Goal: Information Seeking & Learning: Learn about a topic

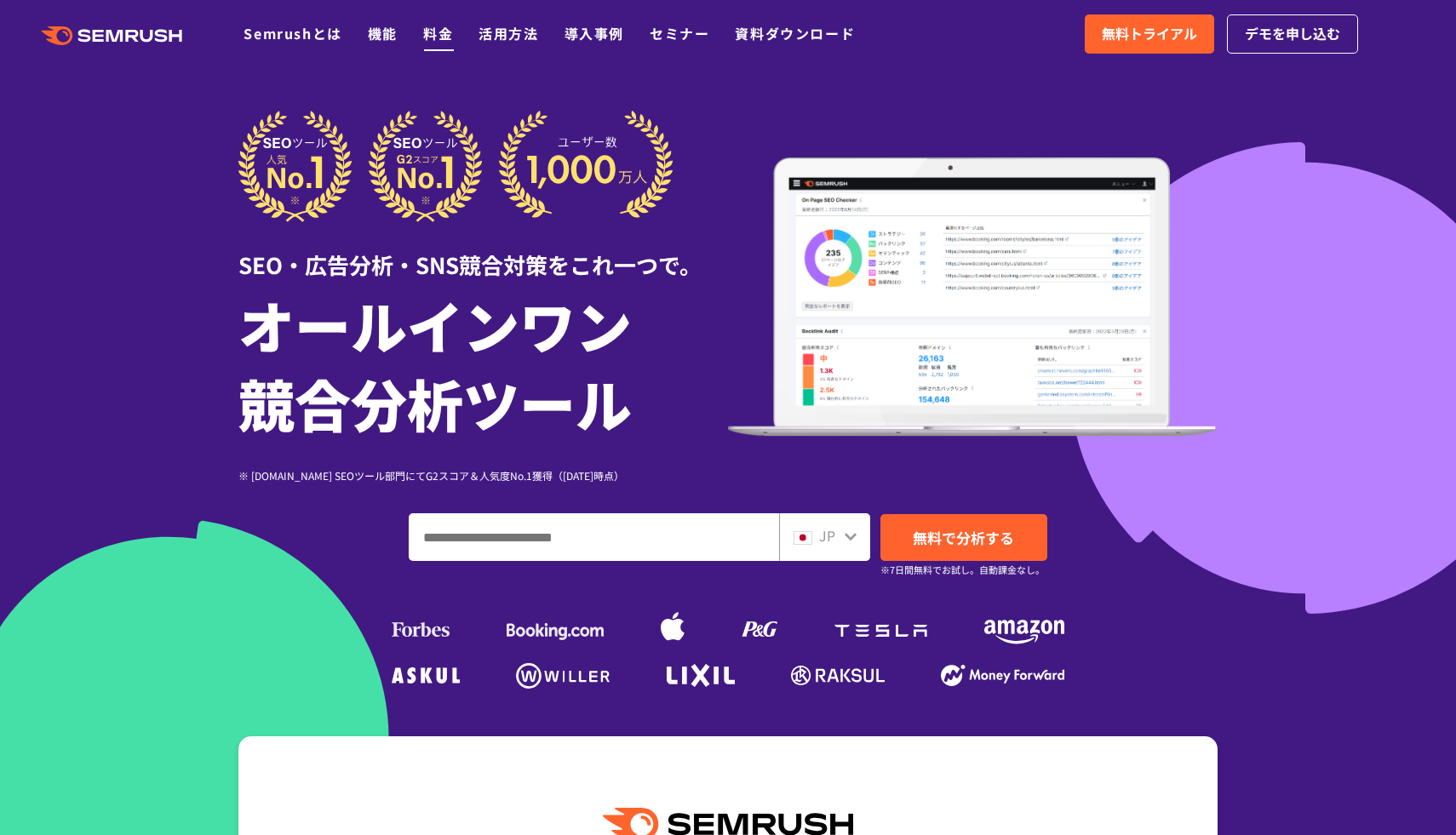
click at [445, 43] on link "料金" at bounding box center [438, 33] width 30 height 20
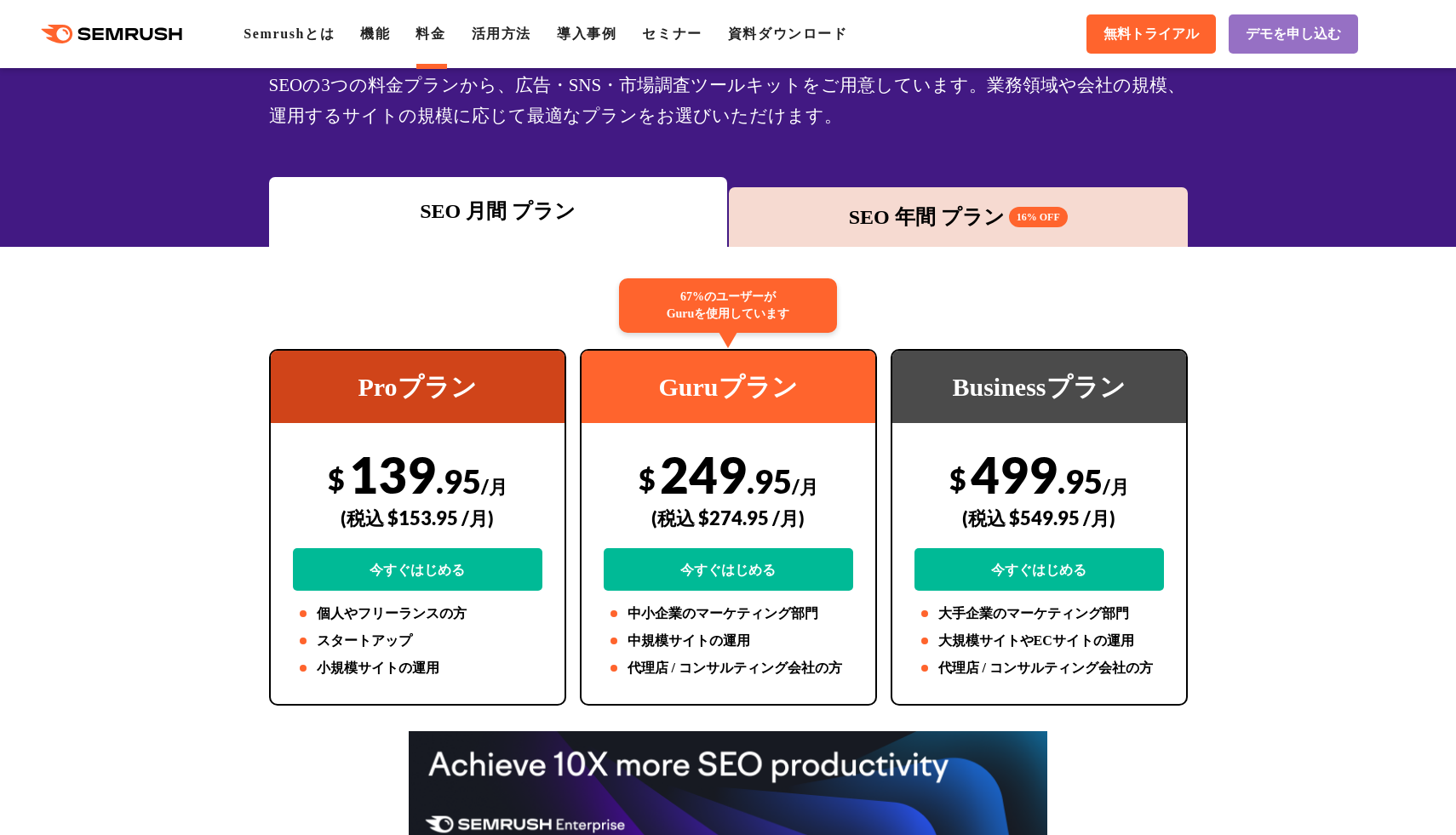
scroll to position [142, 0]
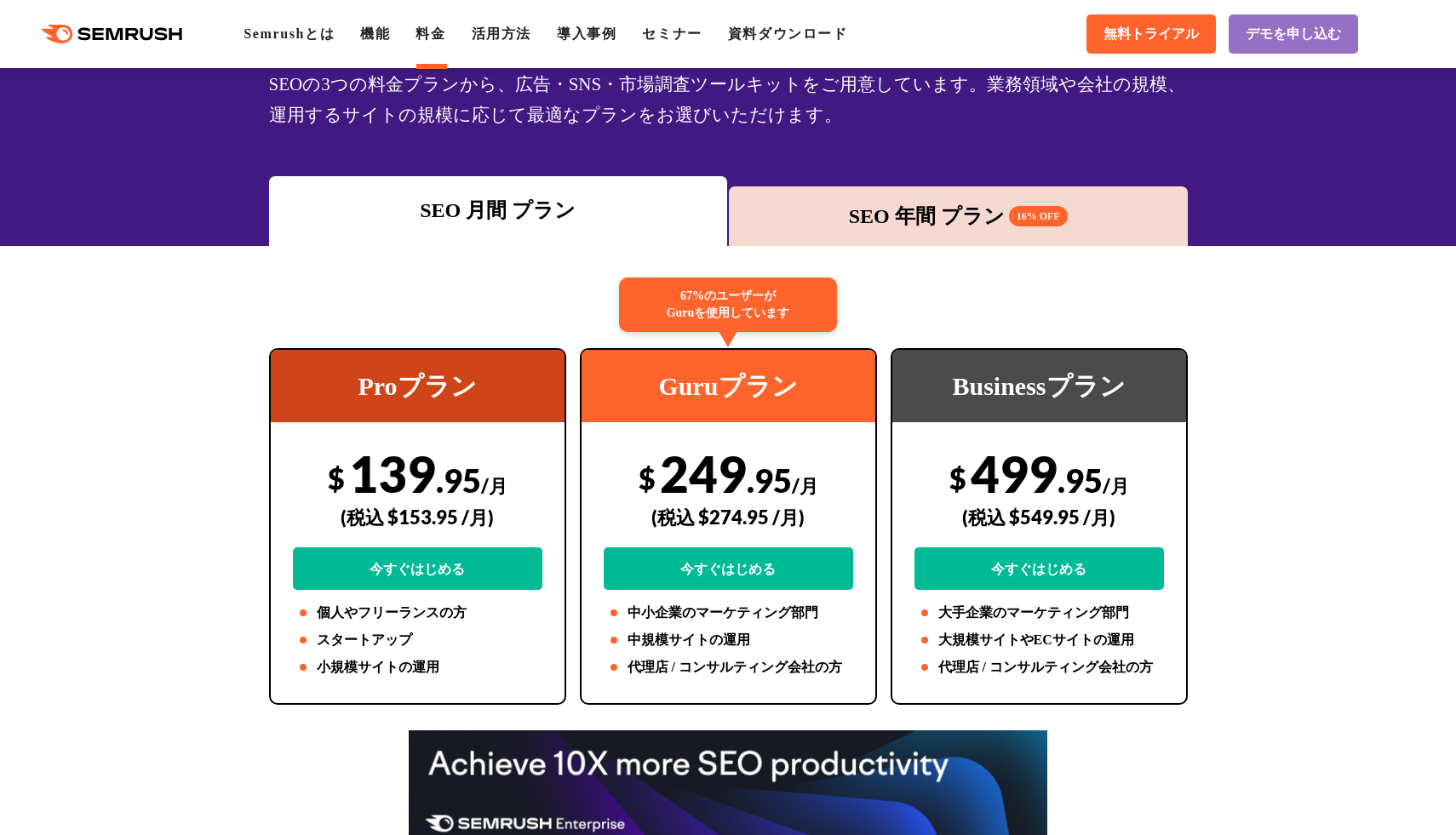
click at [888, 235] on div "SEO 年間 プラン 16% OFF" at bounding box center [958, 216] width 459 height 60
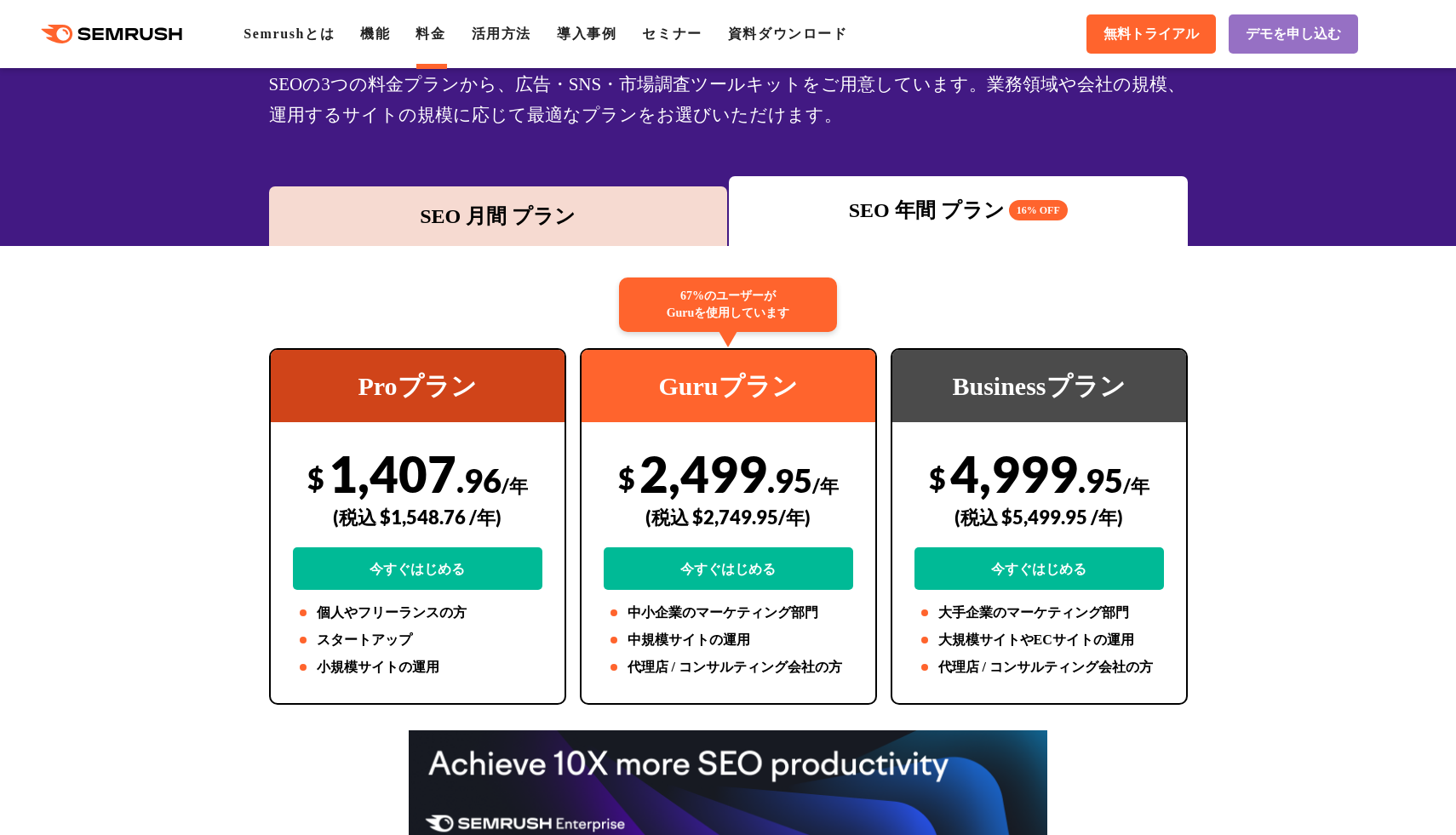
click at [607, 204] on div "SEO 月間 プラン" at bounding box center [498, 215] width 442 height 31
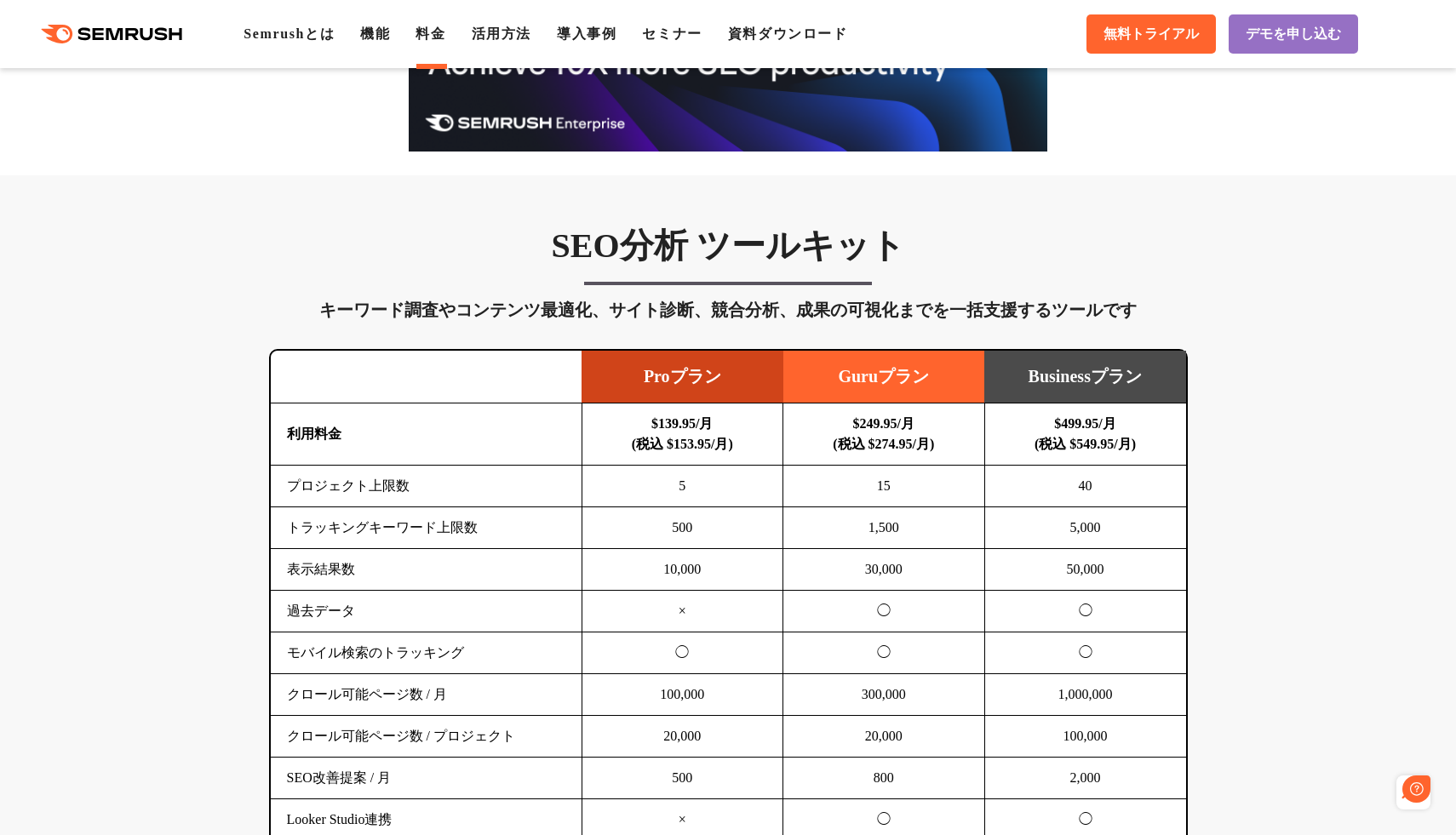
scroll to position [0, 0]
click at [387, 26] on li "機能" at bounding box center [375, 34] width 30 height 20
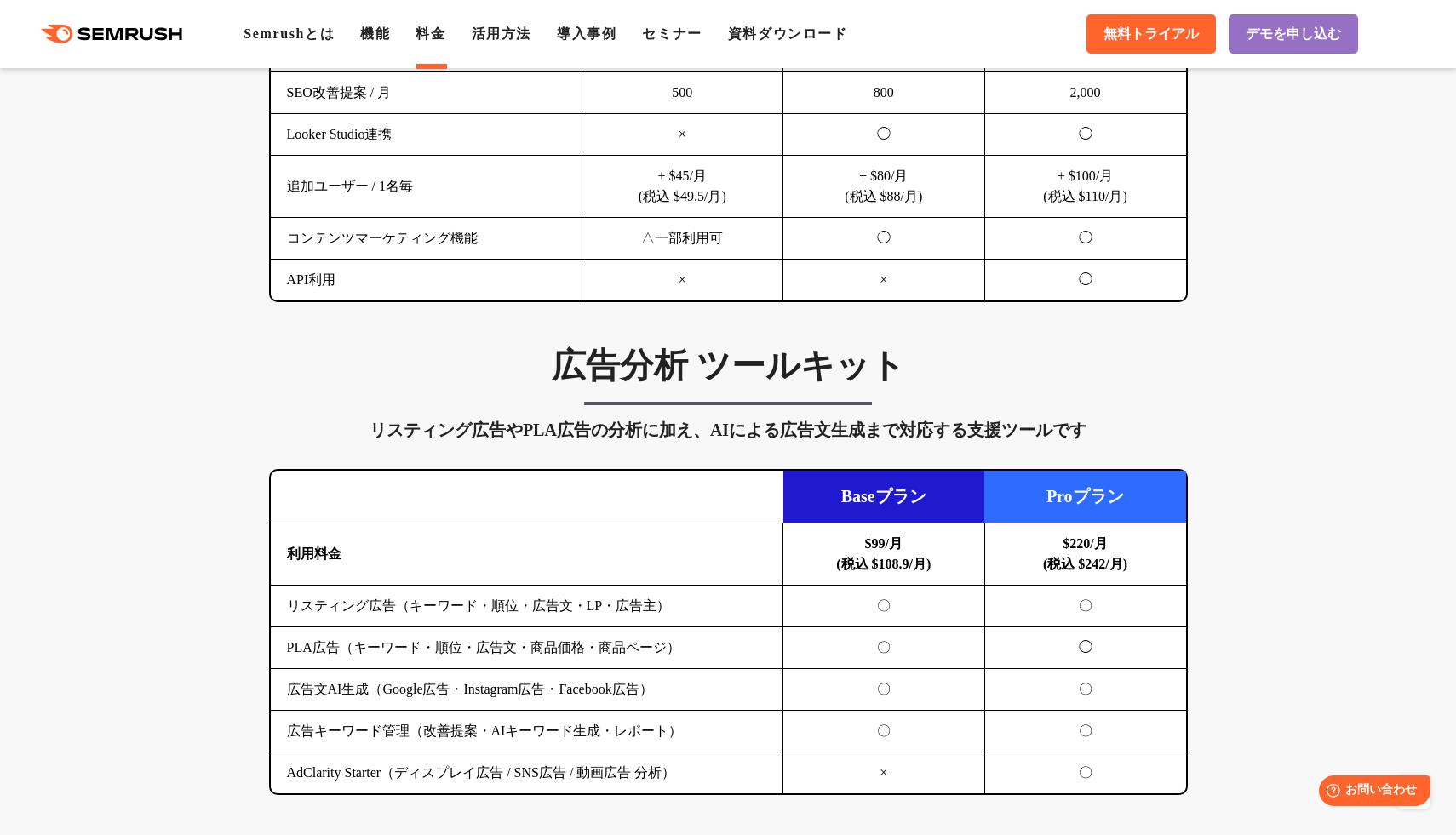
scroll to position [1532, 0]
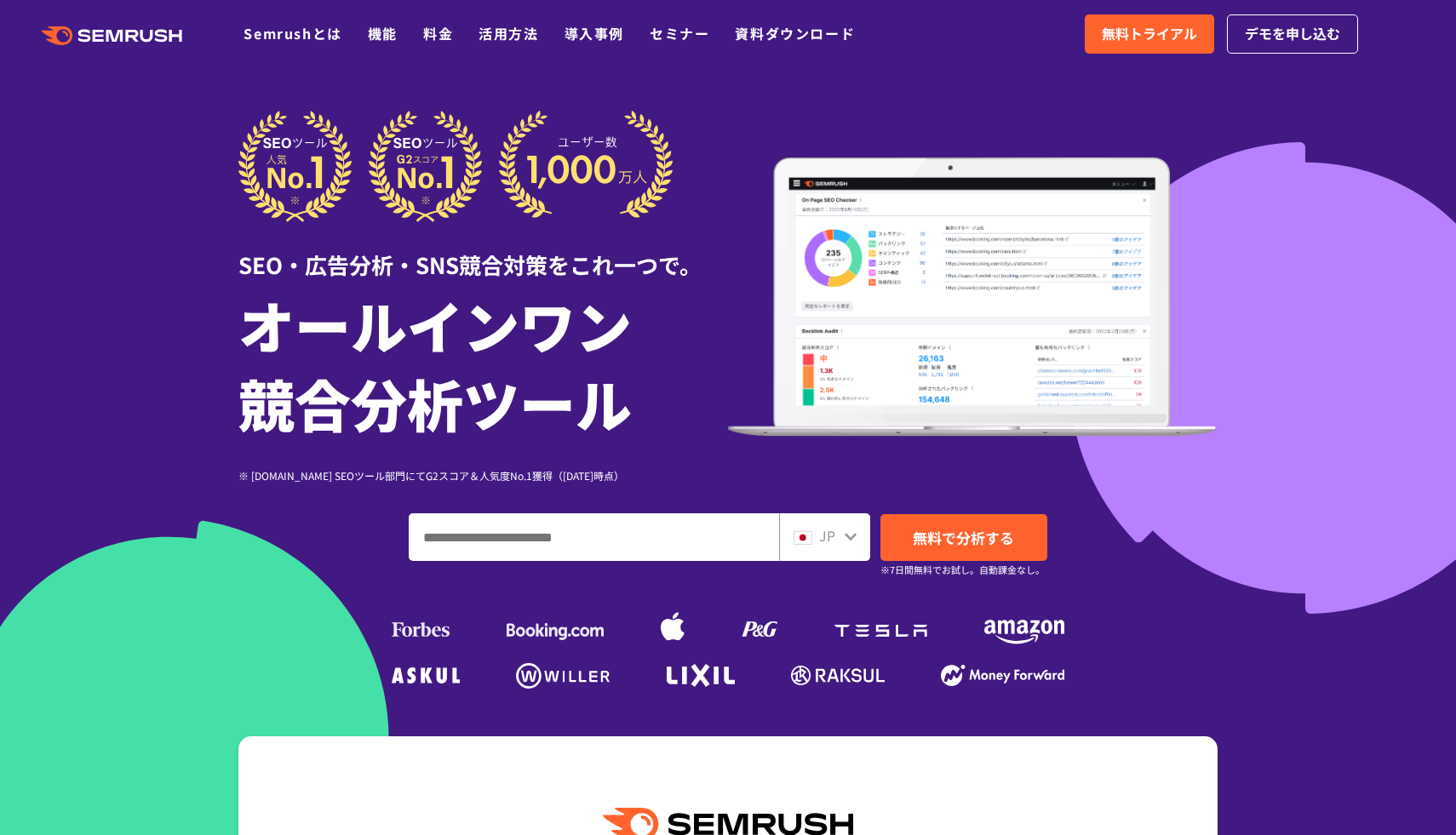
click at [691, 529] on input "ドメイン、キーワードまたはURLを入力してください" at bounding box center [594, 538] width 369 height 46
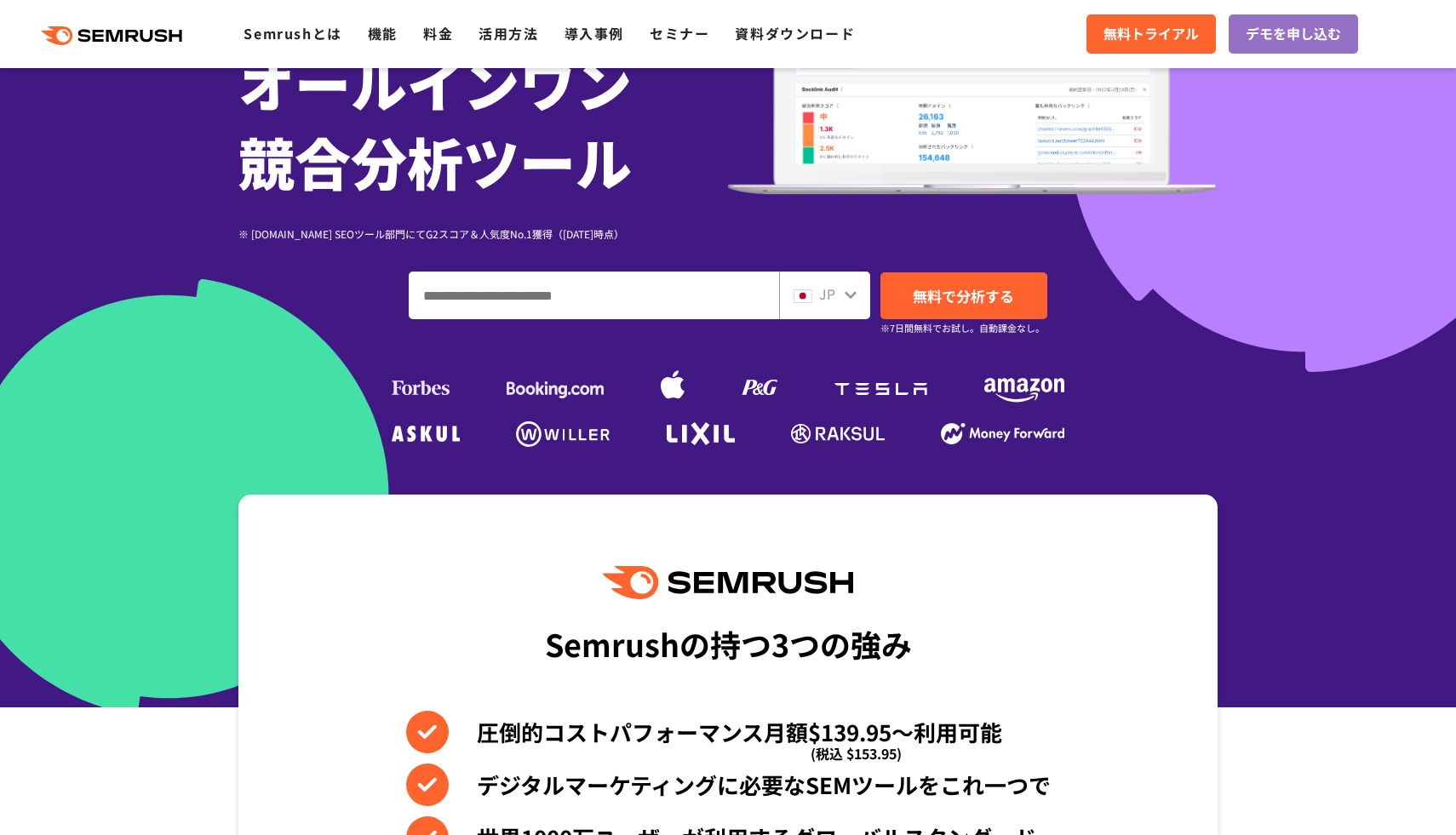
scroll to position [243, 0]
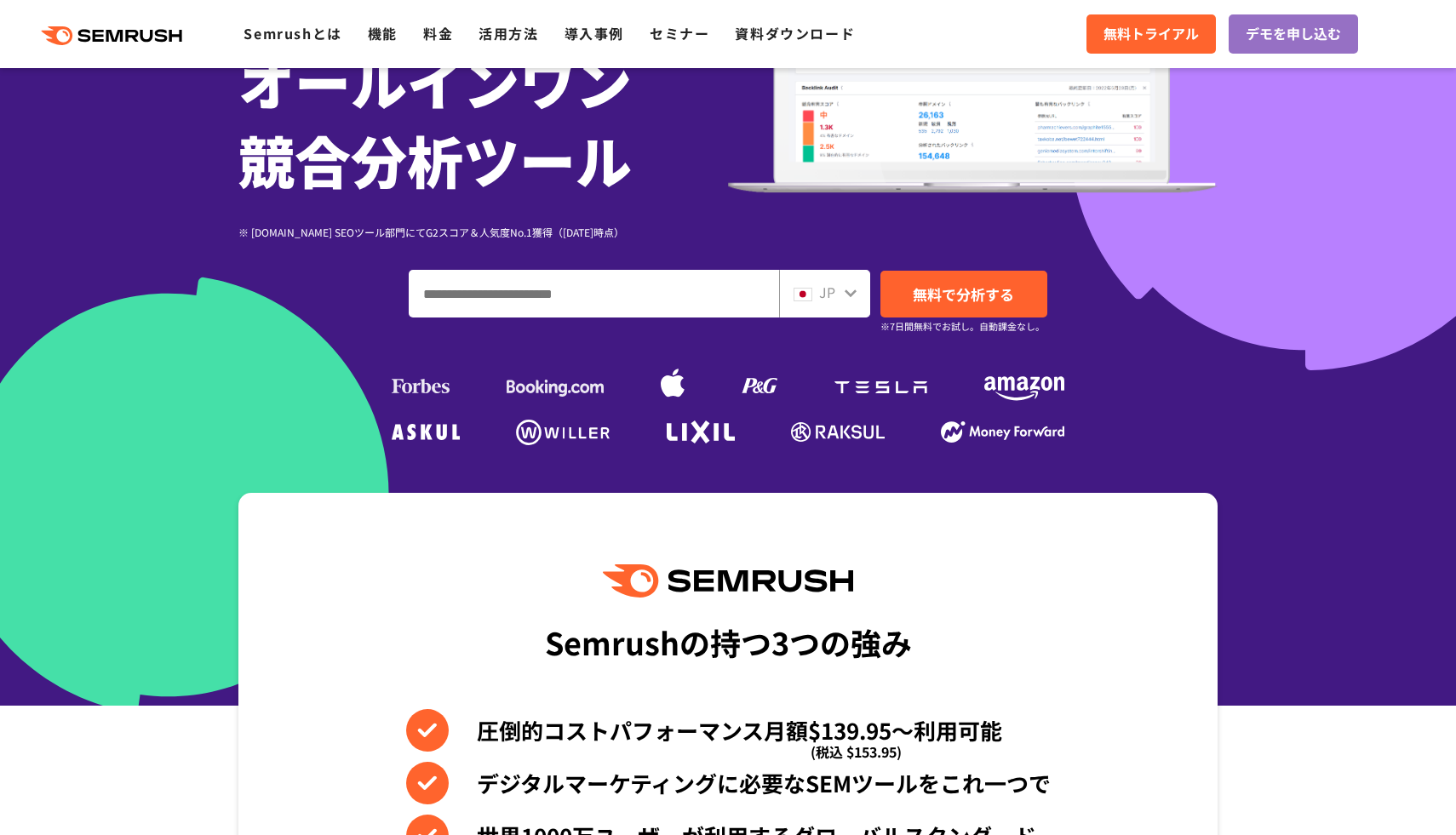
click at [641, 301] on input "ドメイン、キーワードまたはURLを入力してください" at bounding box center [594, 293] width 369 height 46
paste input "**********"
type input "**********"
click at [949, 302] on span "無料で分析する" at bounding box center [963, 293] width 102 height 21
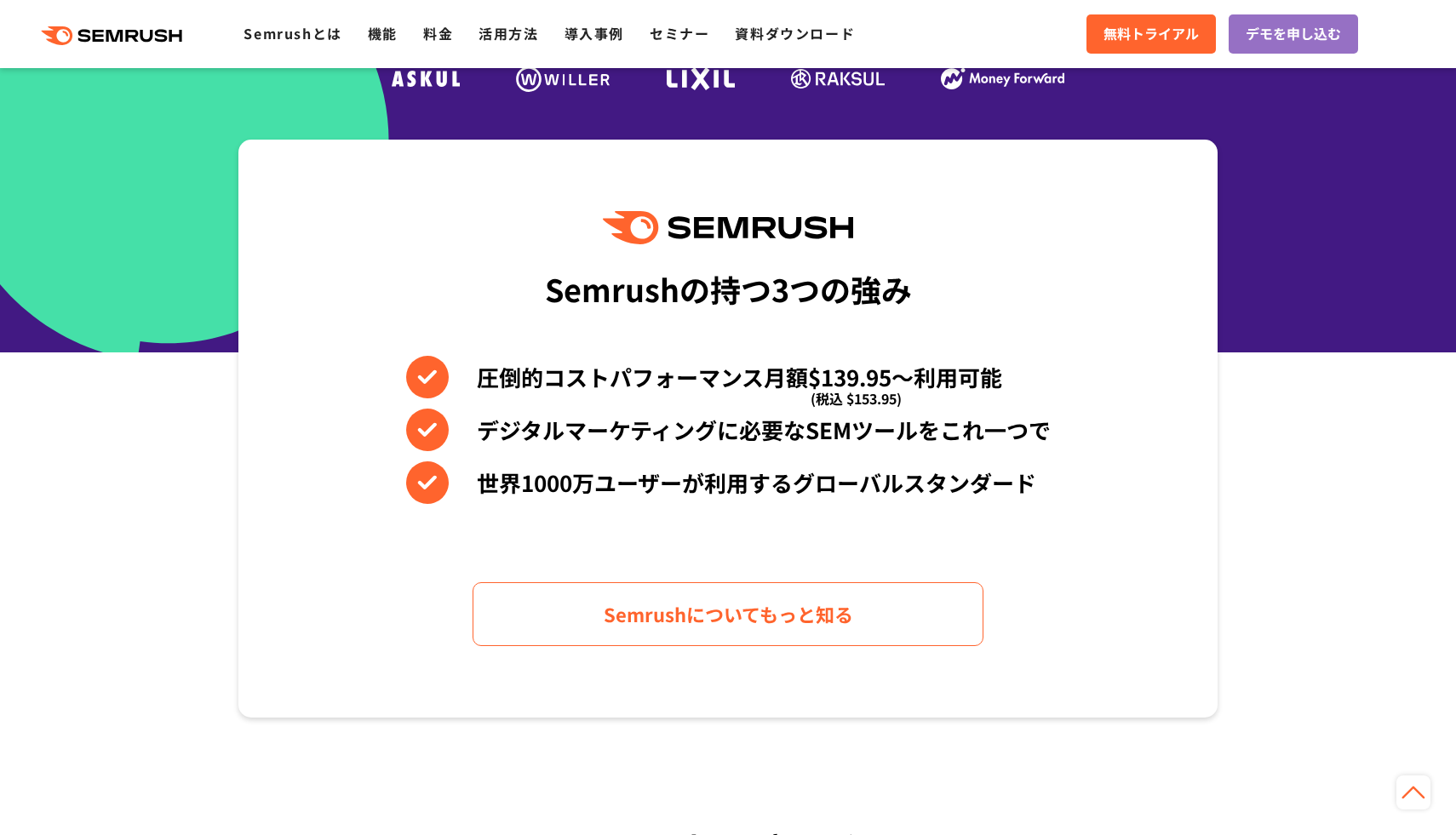
scroll to position [0, 0]
